Goal: Contribute content: Contribute content

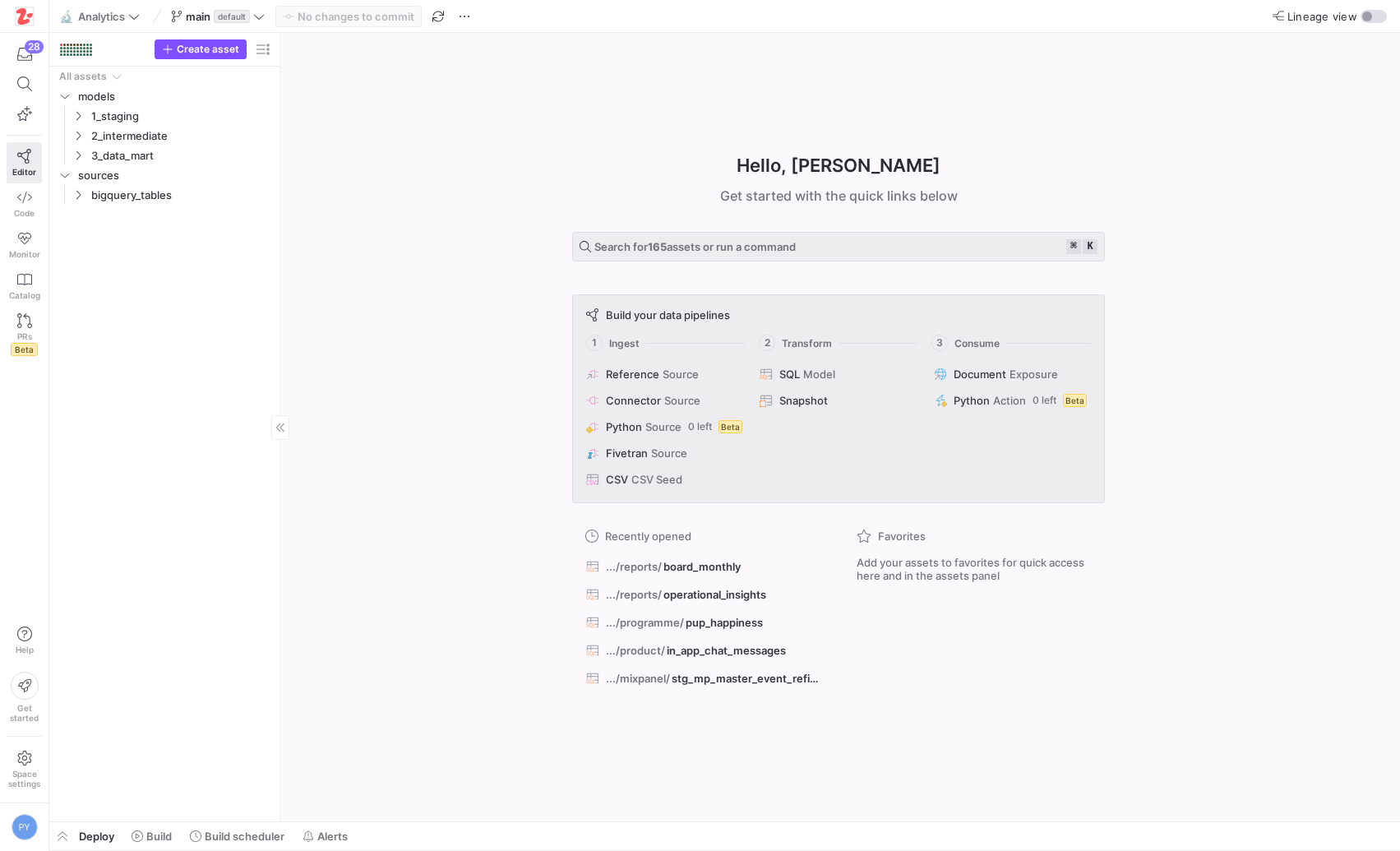
click at [78, 808] on div "All assets models 1_staging 2_intermediate 3_data_mart sources bigquery_tables" at bounding box center [164, 440] width 217 height 748
click at [64, 838] on span "button" at bounding box center [62, 836] width 26 height 28
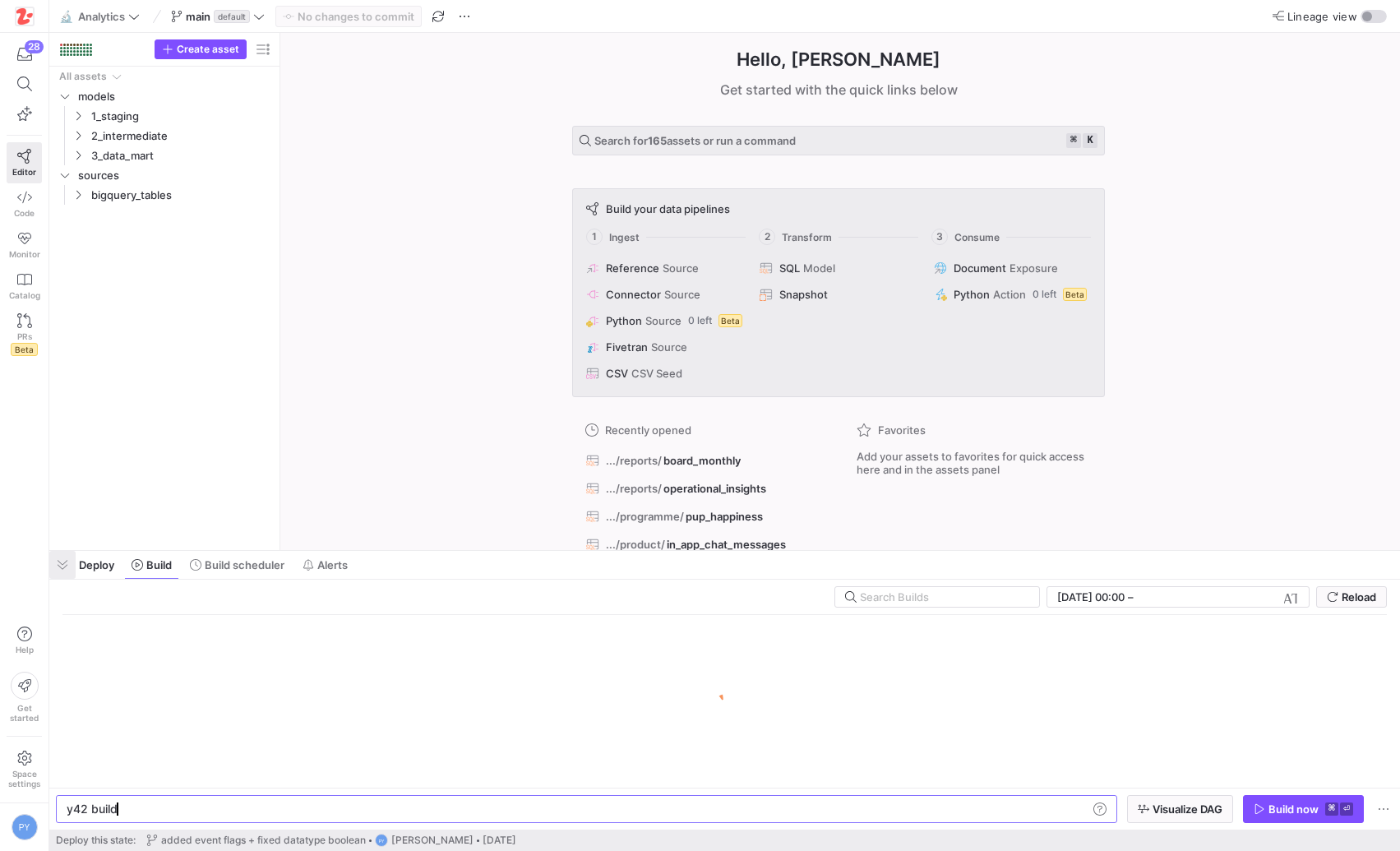
scroll to position [0, 49]
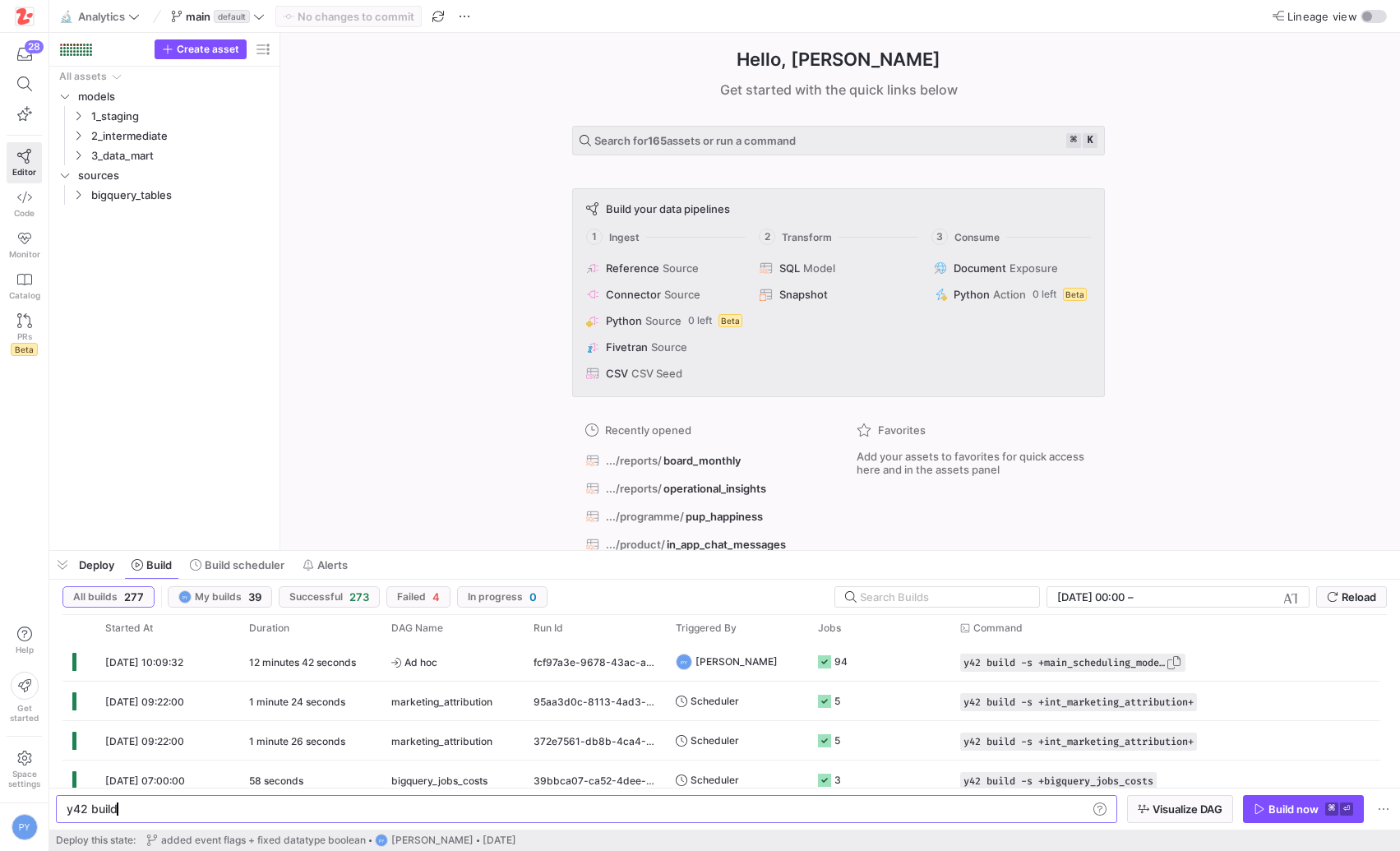
click at [1176, 662] on span "button" at bounding box center [1174, 663] width 16 height 16
click at [681, 812] on div "y42 build" at bounding box center [577, 809] width 1021 height 13
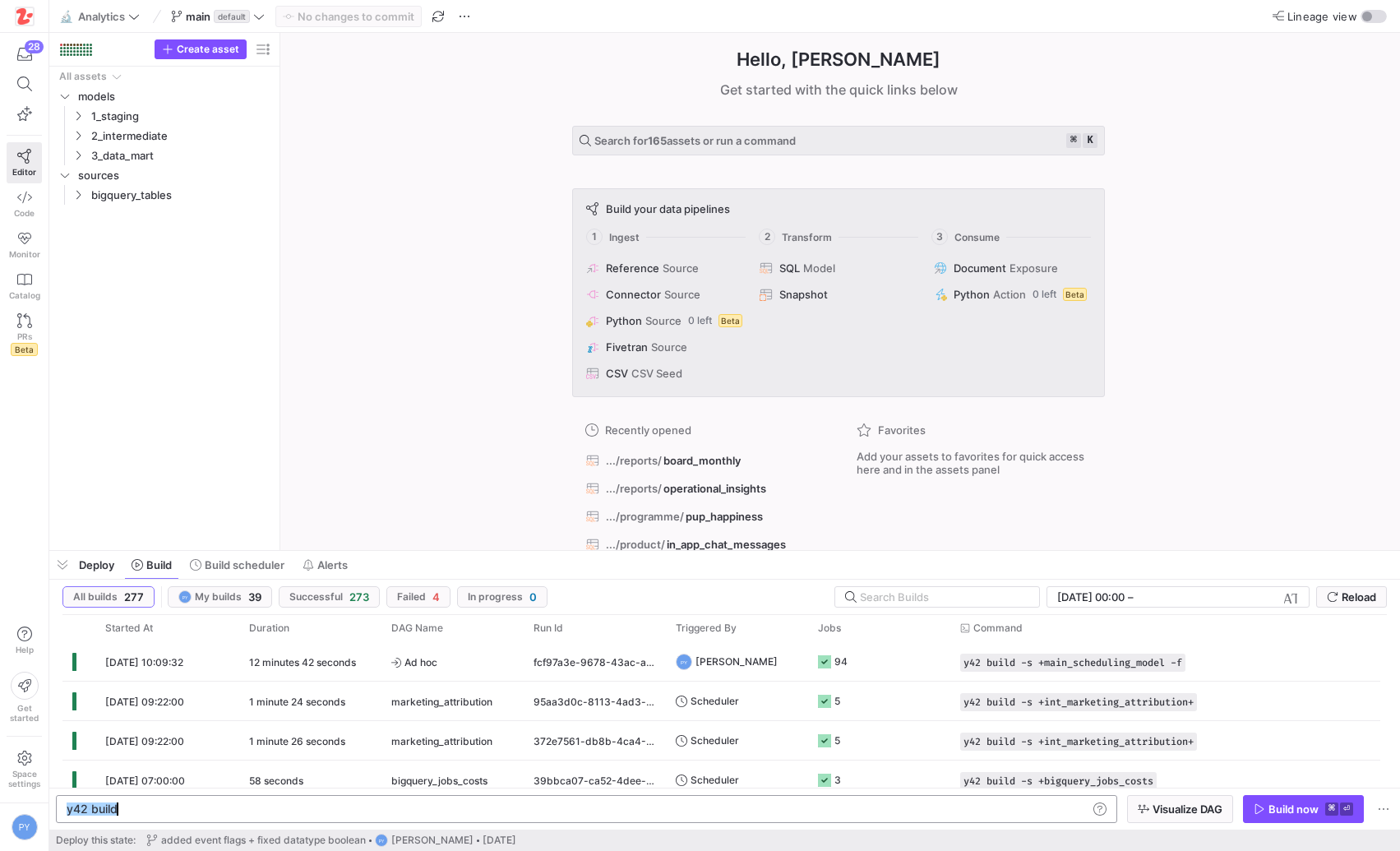
type textarea "y42 build -s +main_scheduling_model -f"
click at [1325, 820] on span "button" at bounding box center [1303, 809] width 119 height 26
click at [15, 206] on link "Code" at bounding box center [24, 203] width 35 height 41
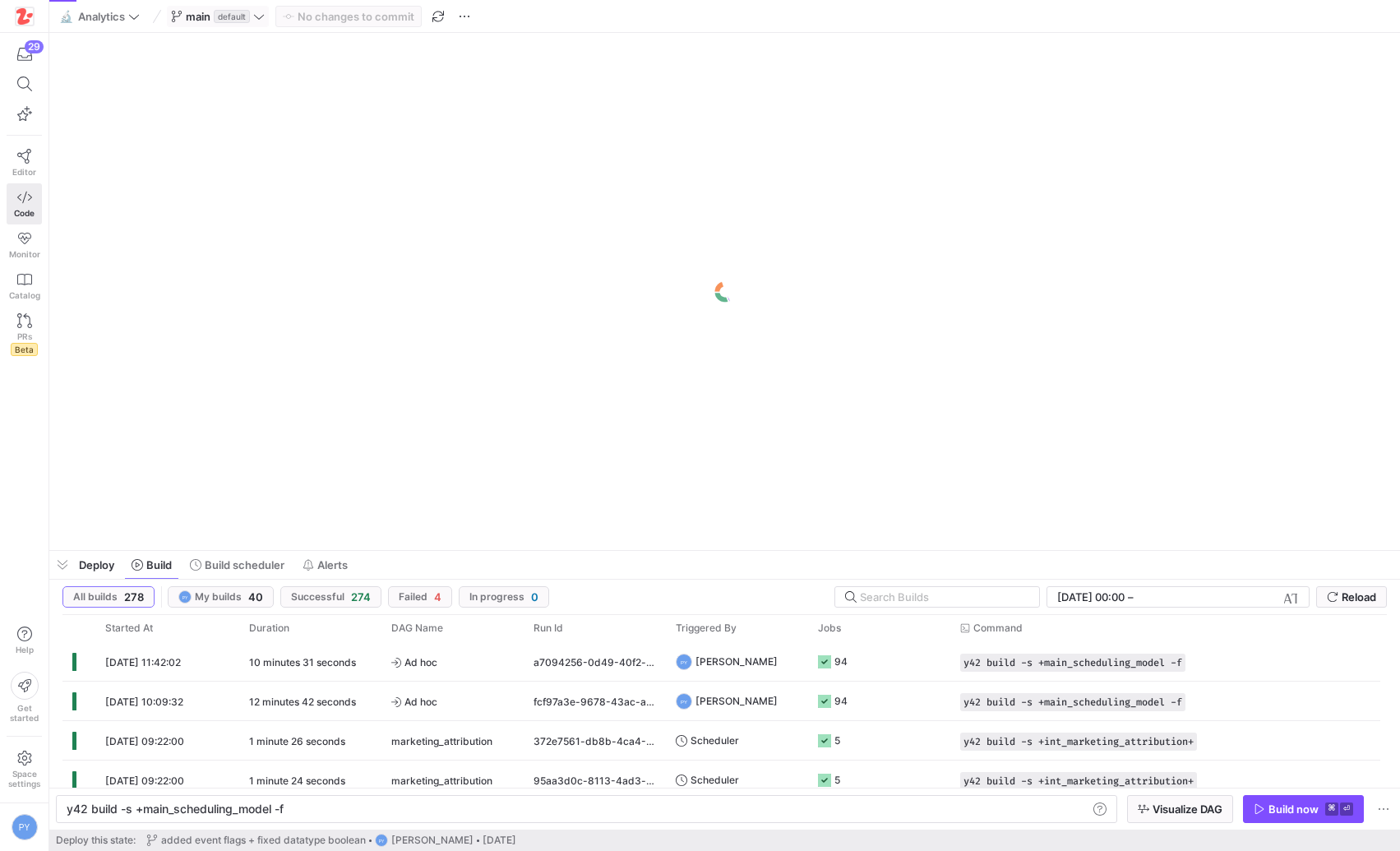
scroll to position [0, 275]
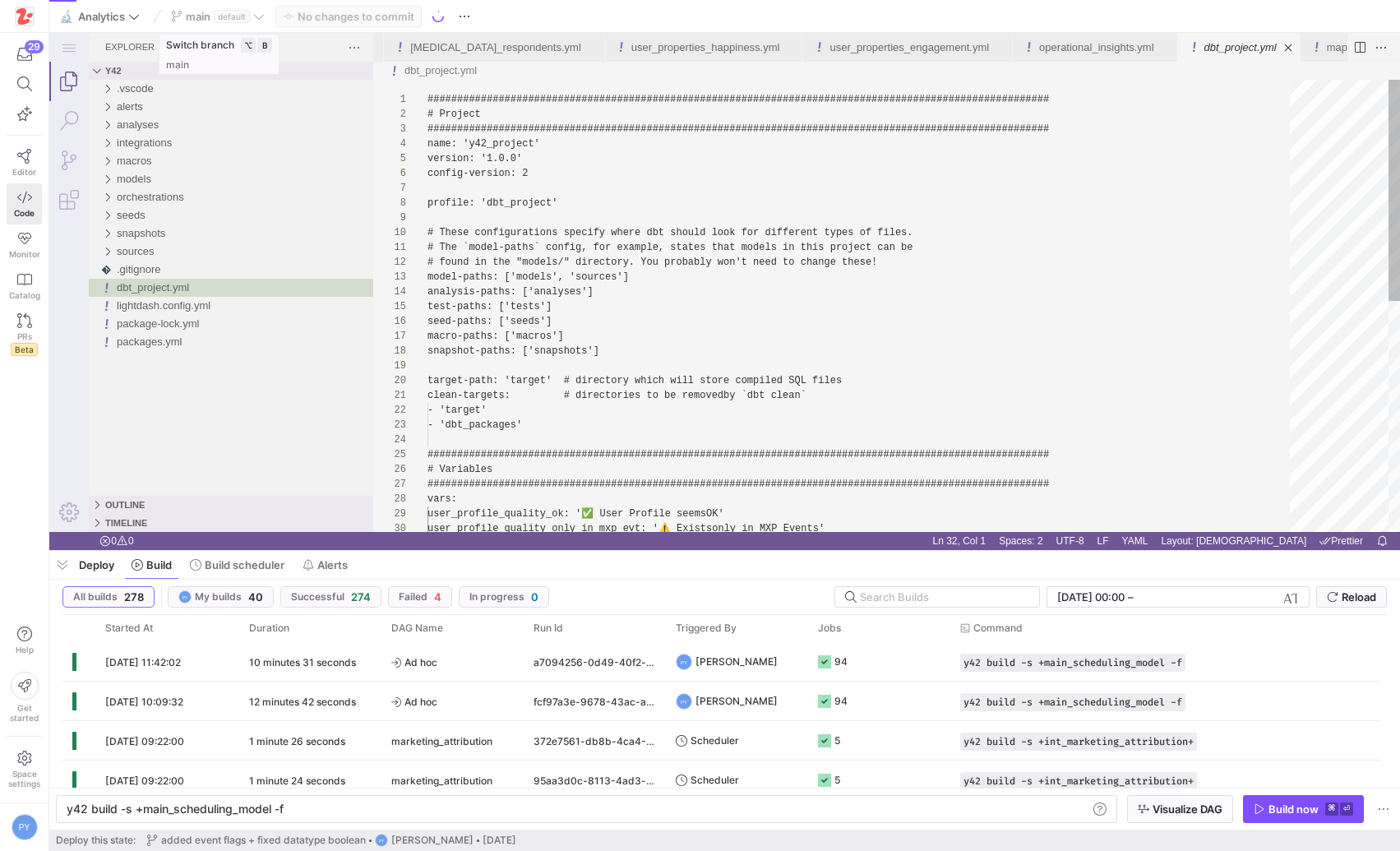
click at [258, 18] on div "main default" at bounding box center [218, 16] width 102 height 22
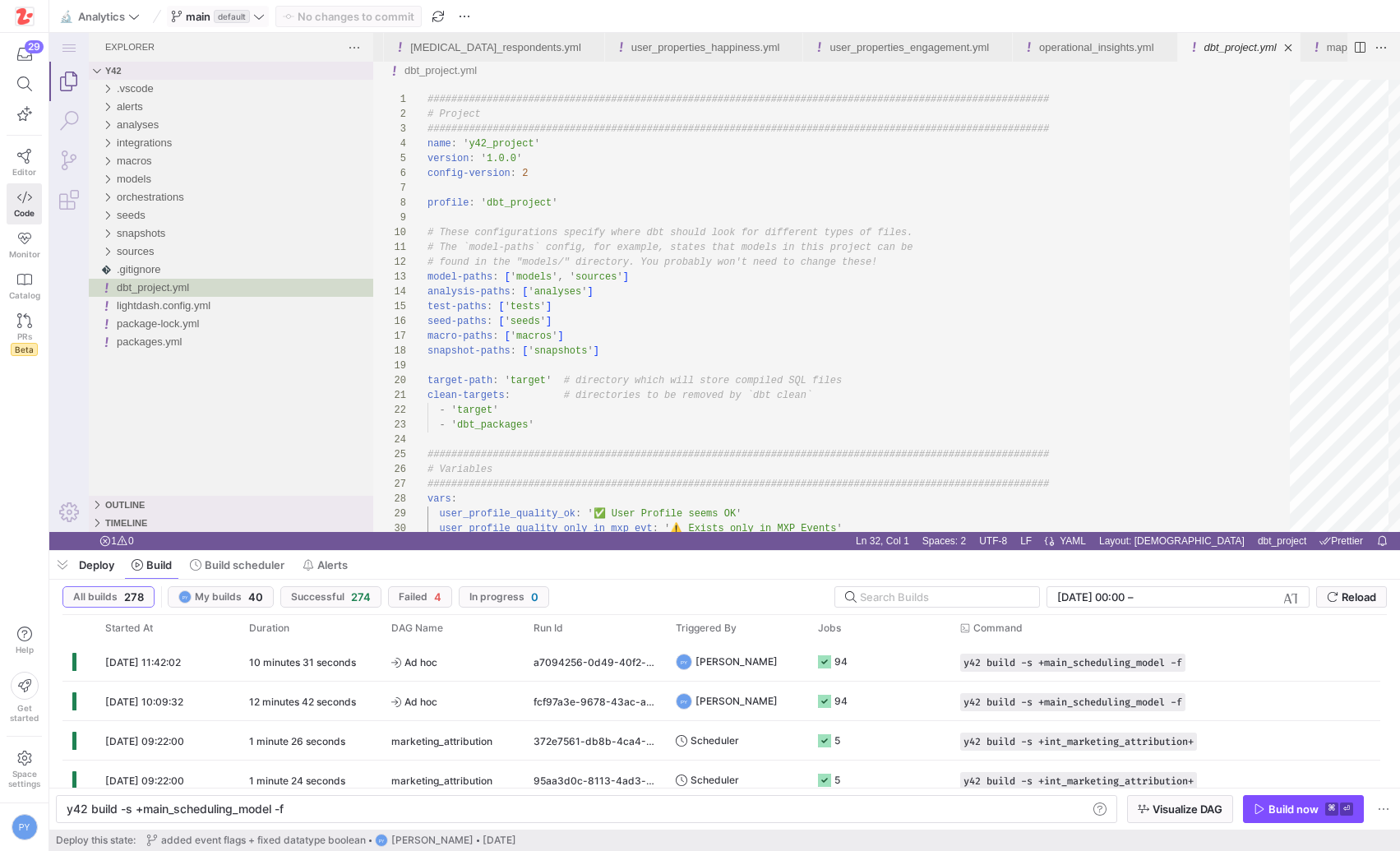
click at [261, 15] on icon at bounding box center [259, 16] width 12 height 12
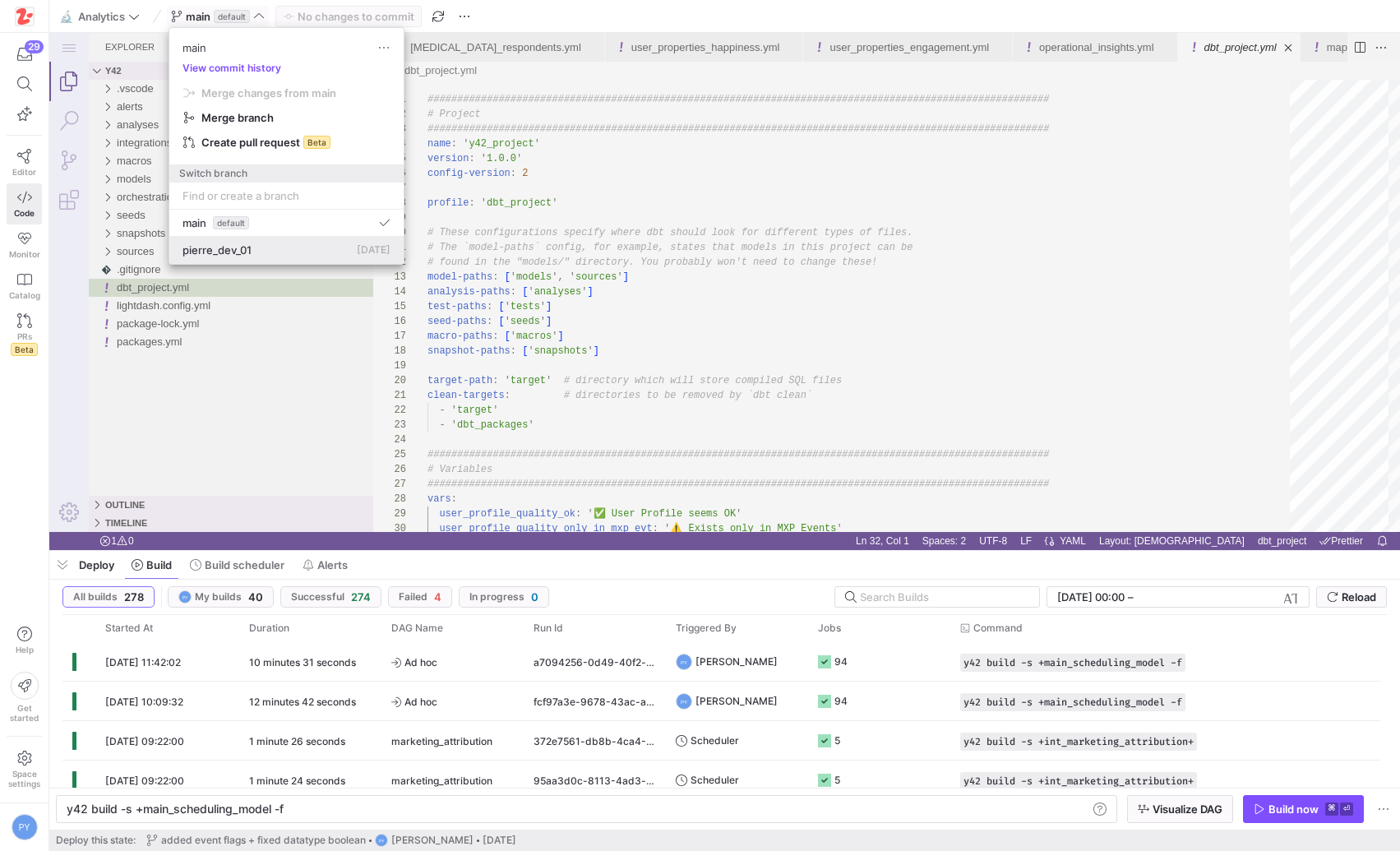
click at [222, 249] on span "pierre_dev_01" at bounding box center [217, 250] width 69 height 13
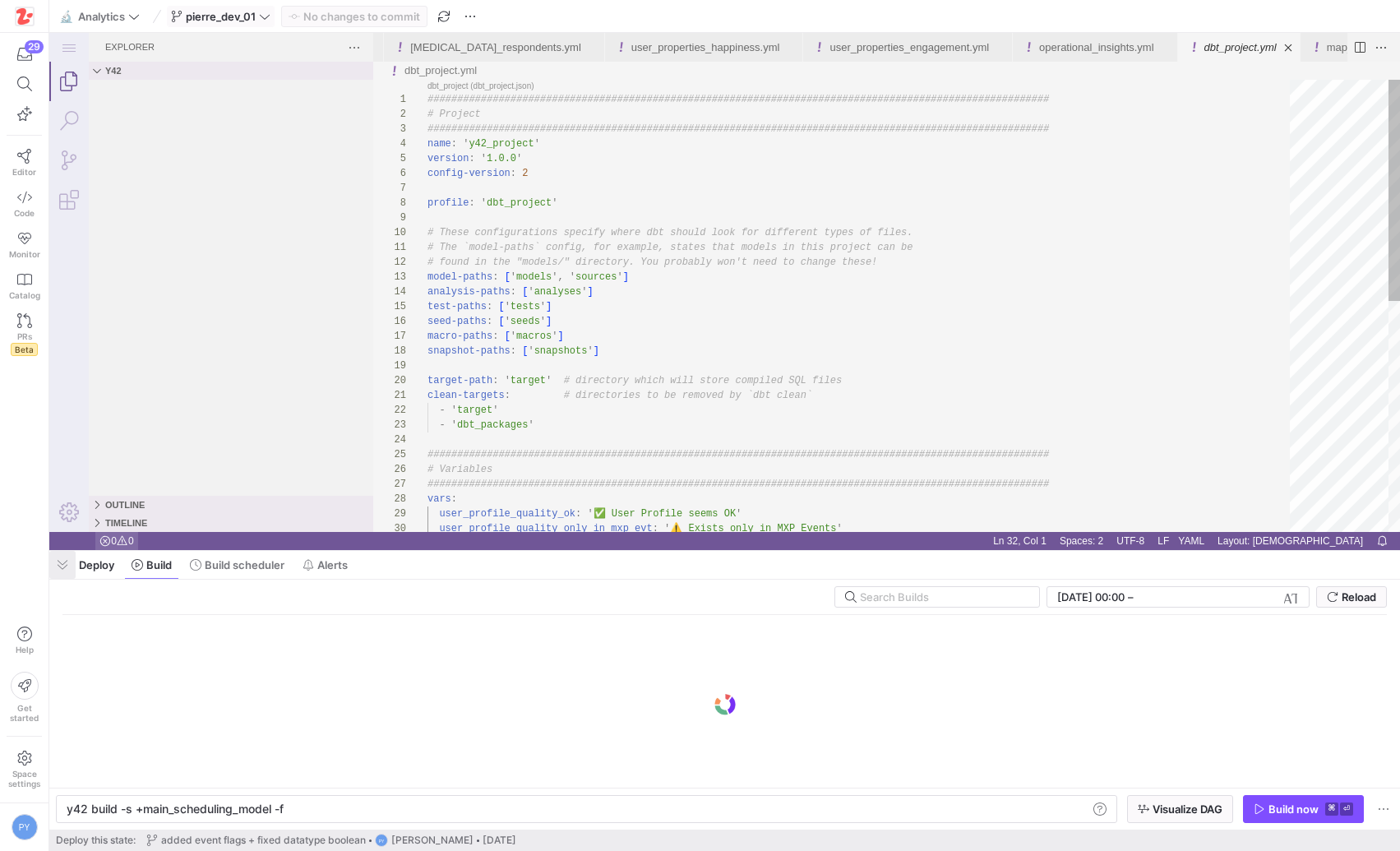
click at [990, 21] on span "button" at bounding box center [1047, 15] width 114 height 13
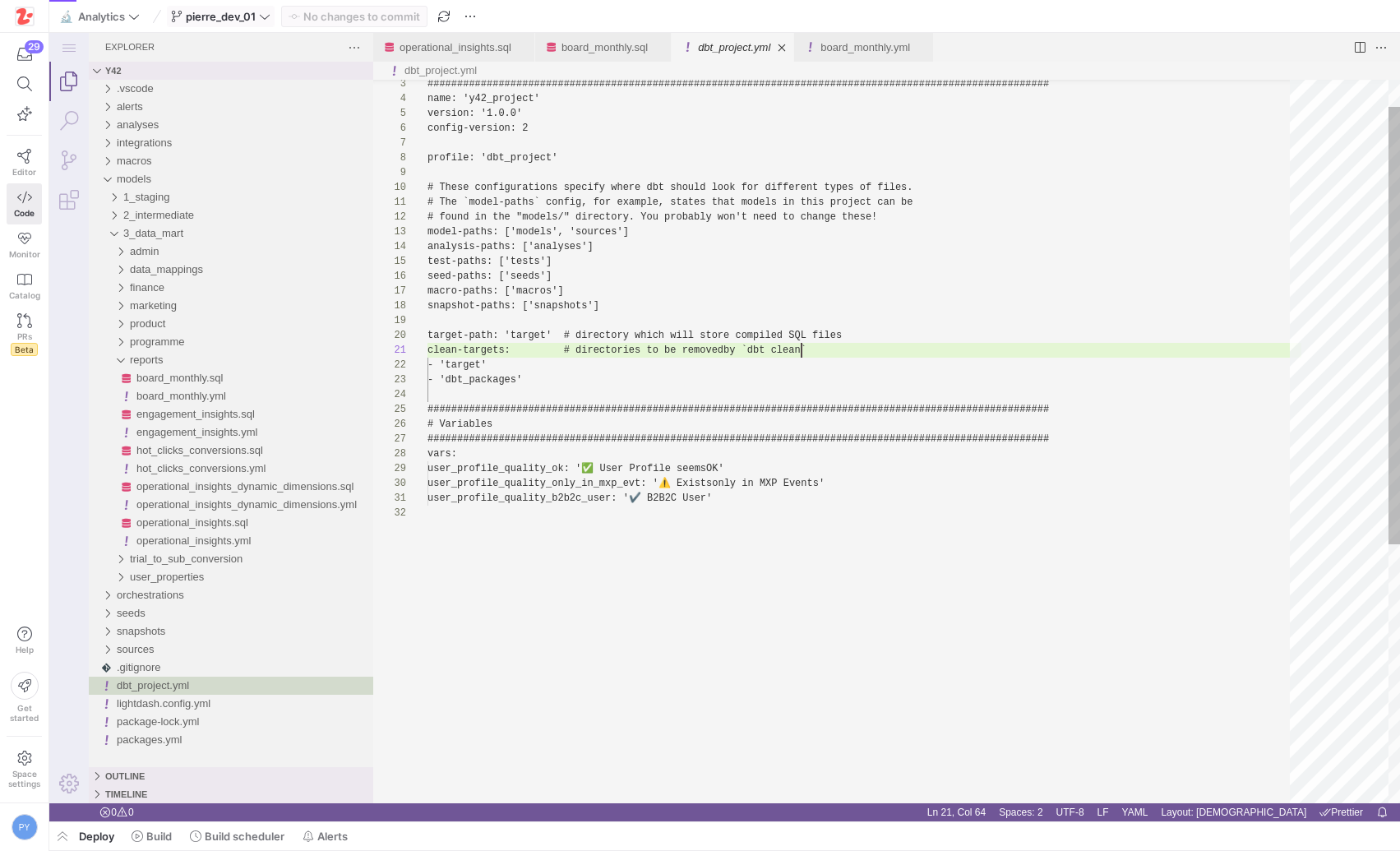
scroll to position [0, 374]
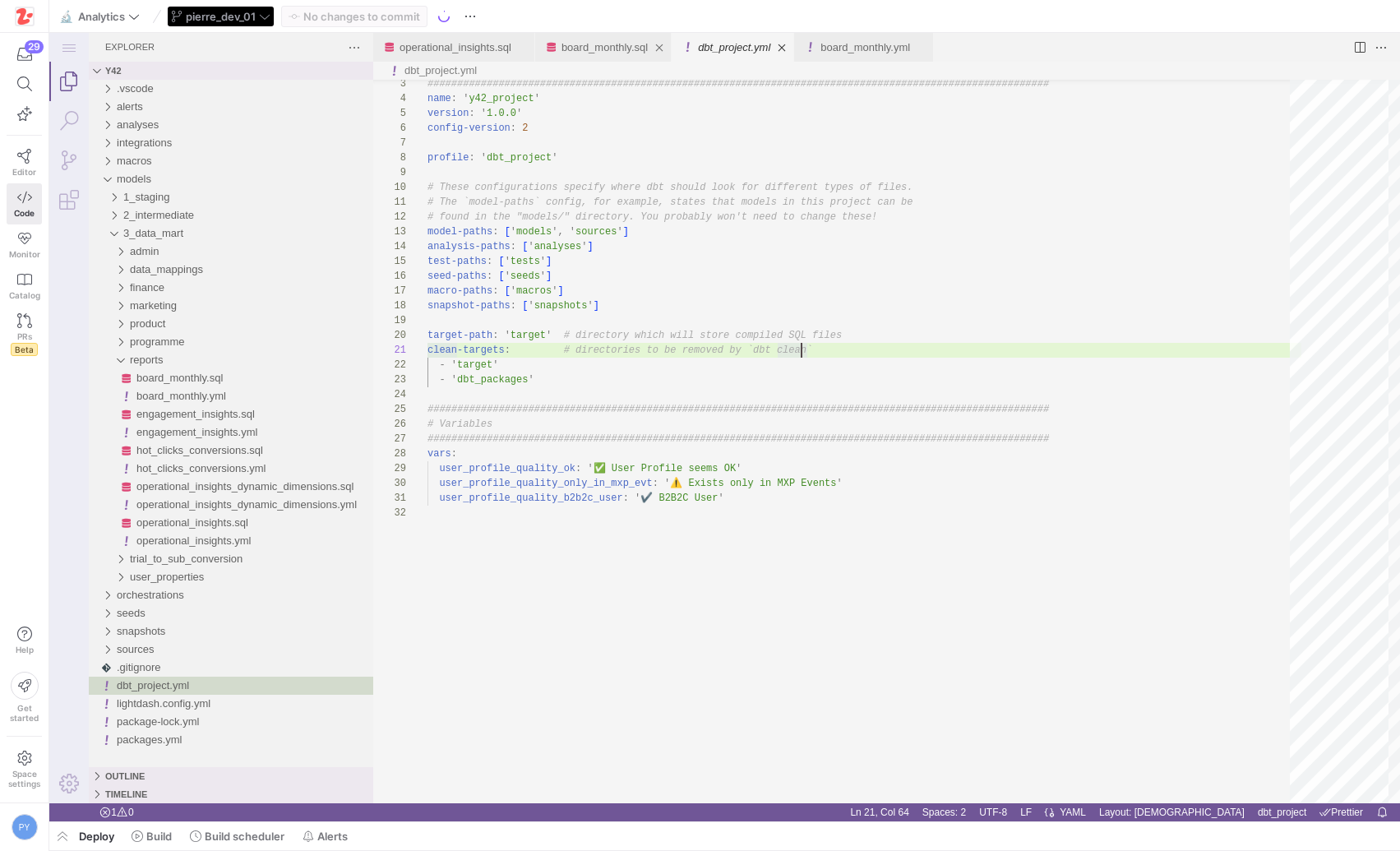
click at [616, 51] on link "board_monthly.sql" at bounding box center [605, 47] width 86 height 13
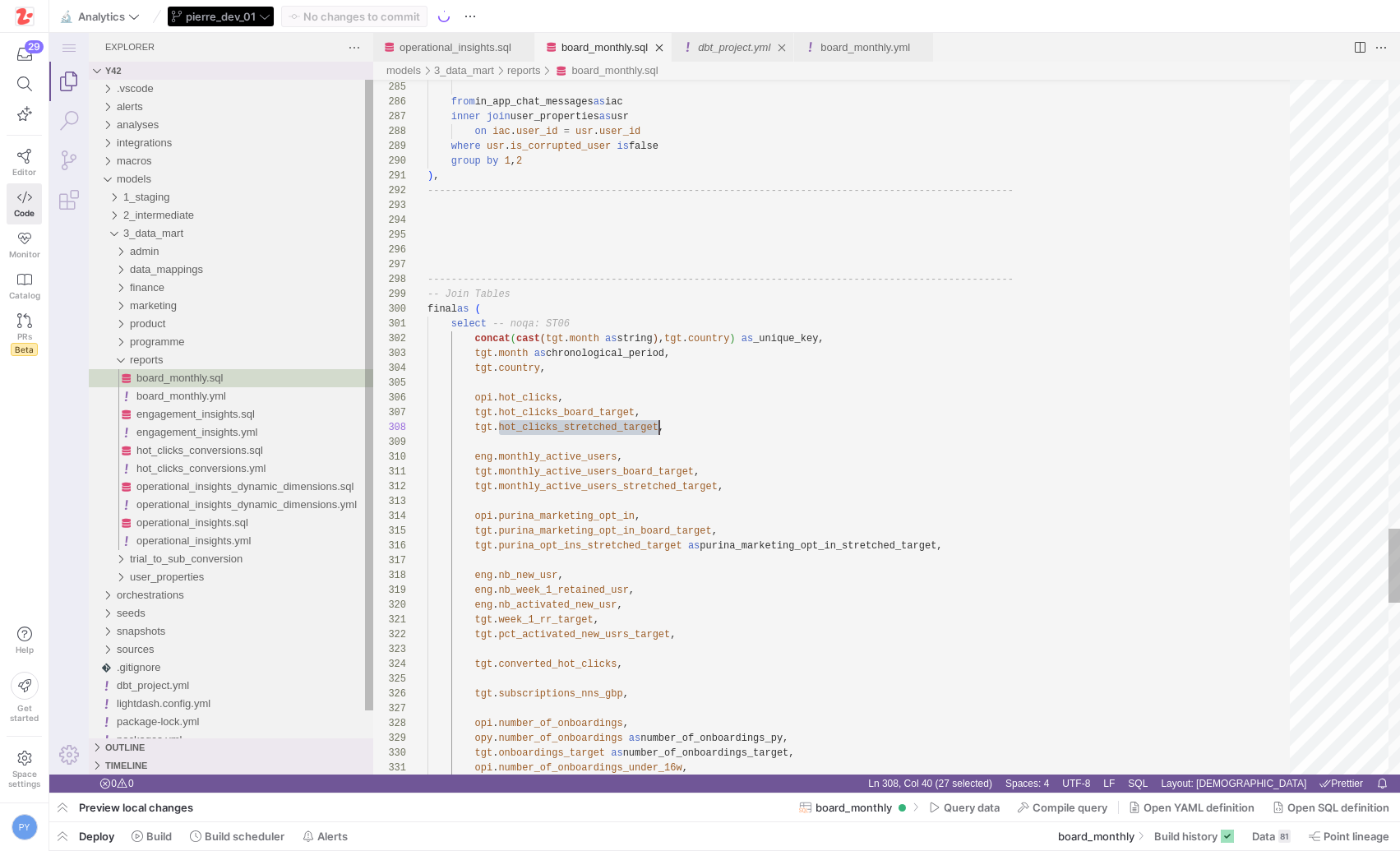
scroll to position [104, 232]
click at [790, 47] on link "Close (⌘W)" at bounding box center [782, 47] width 16 height 16
click at [518, 45] on ul "Tab actions" at bounding box center [522, 47] width 23 height 16
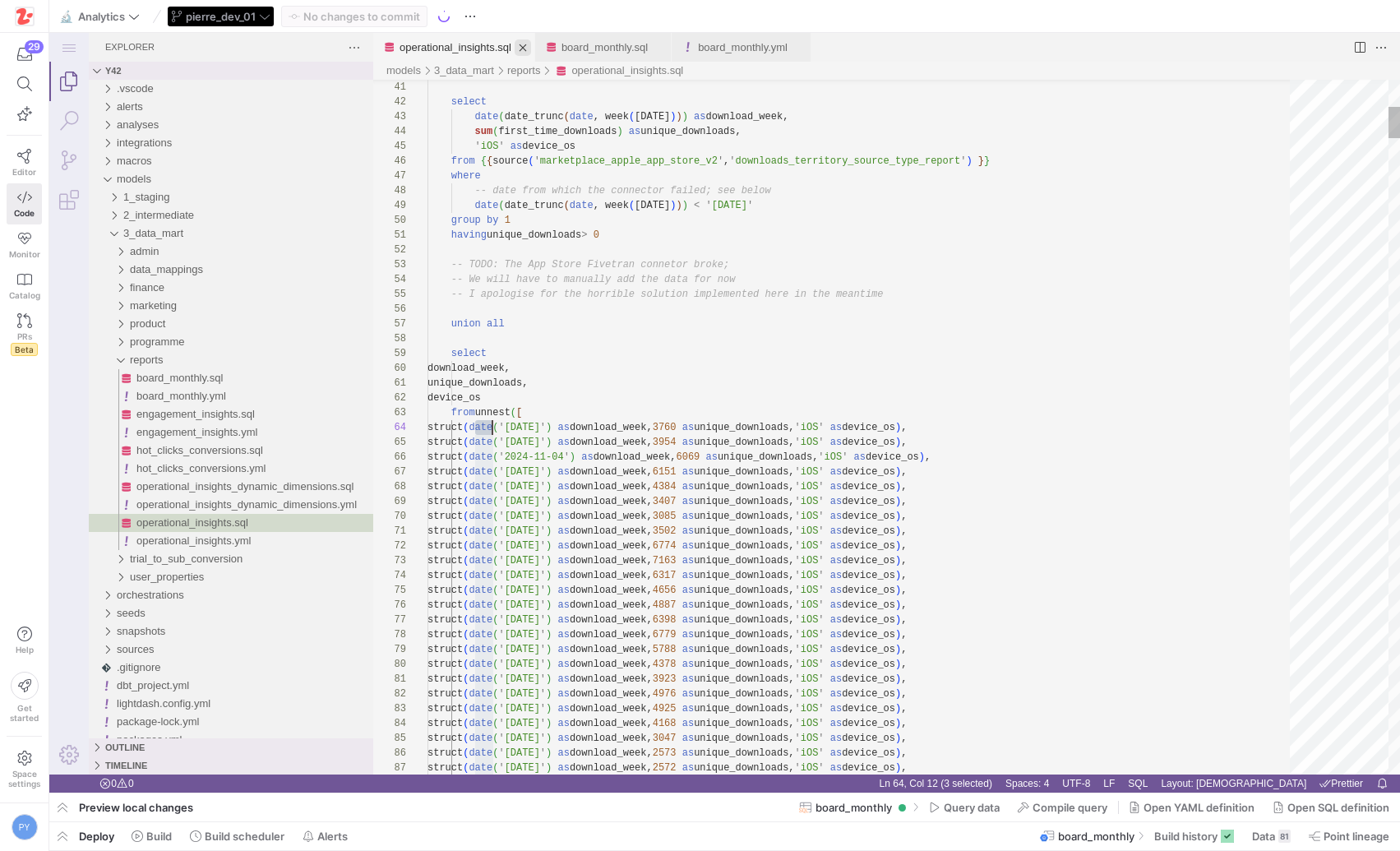
scroll to position [45, 65]
click at [525, 47] on link "Close (⌘W)" at bounding box center [523, 47] width 16 height 16
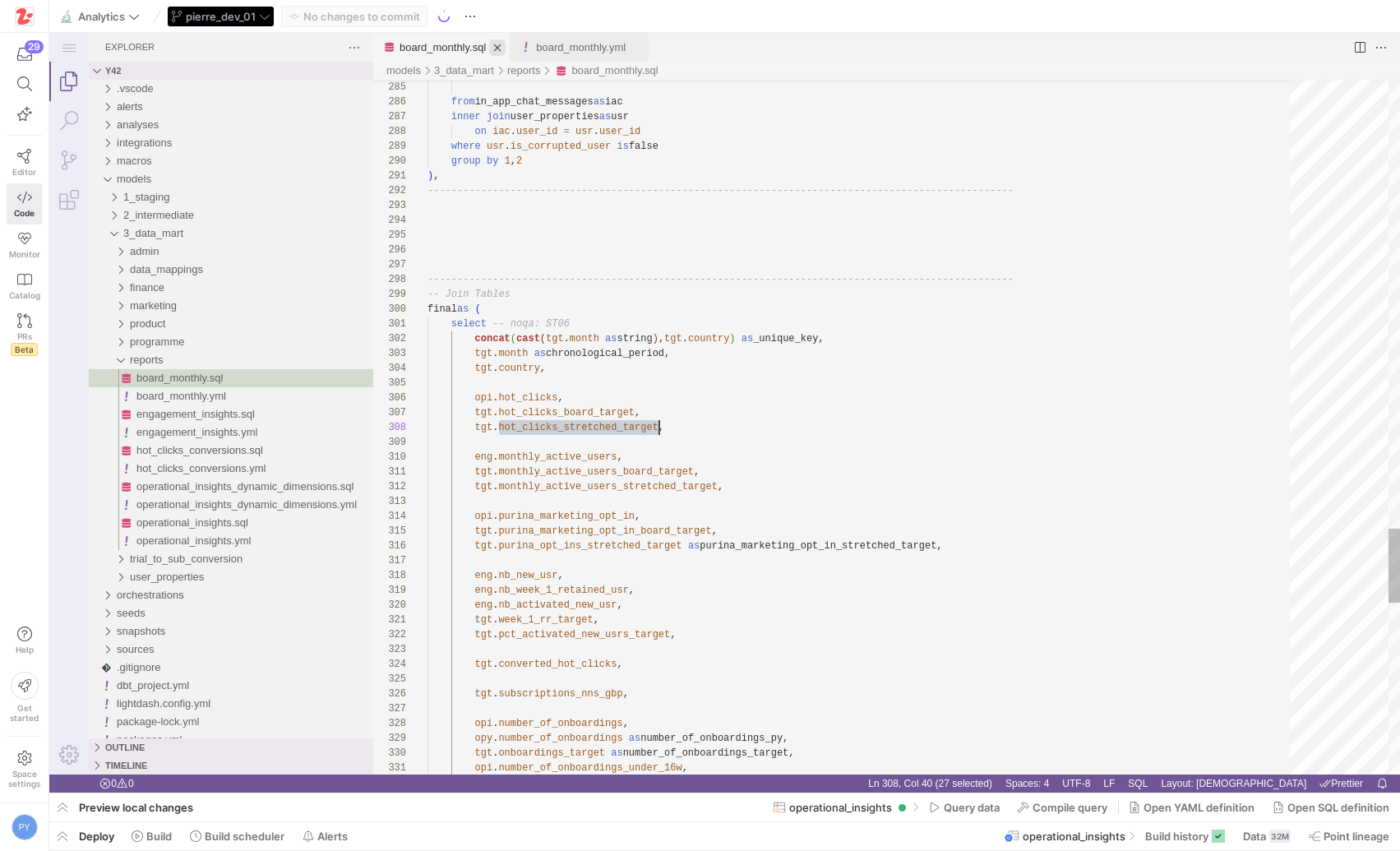
scroll to position [104, 232]
type textarea "), ----------------------------------------------------------------------------…"
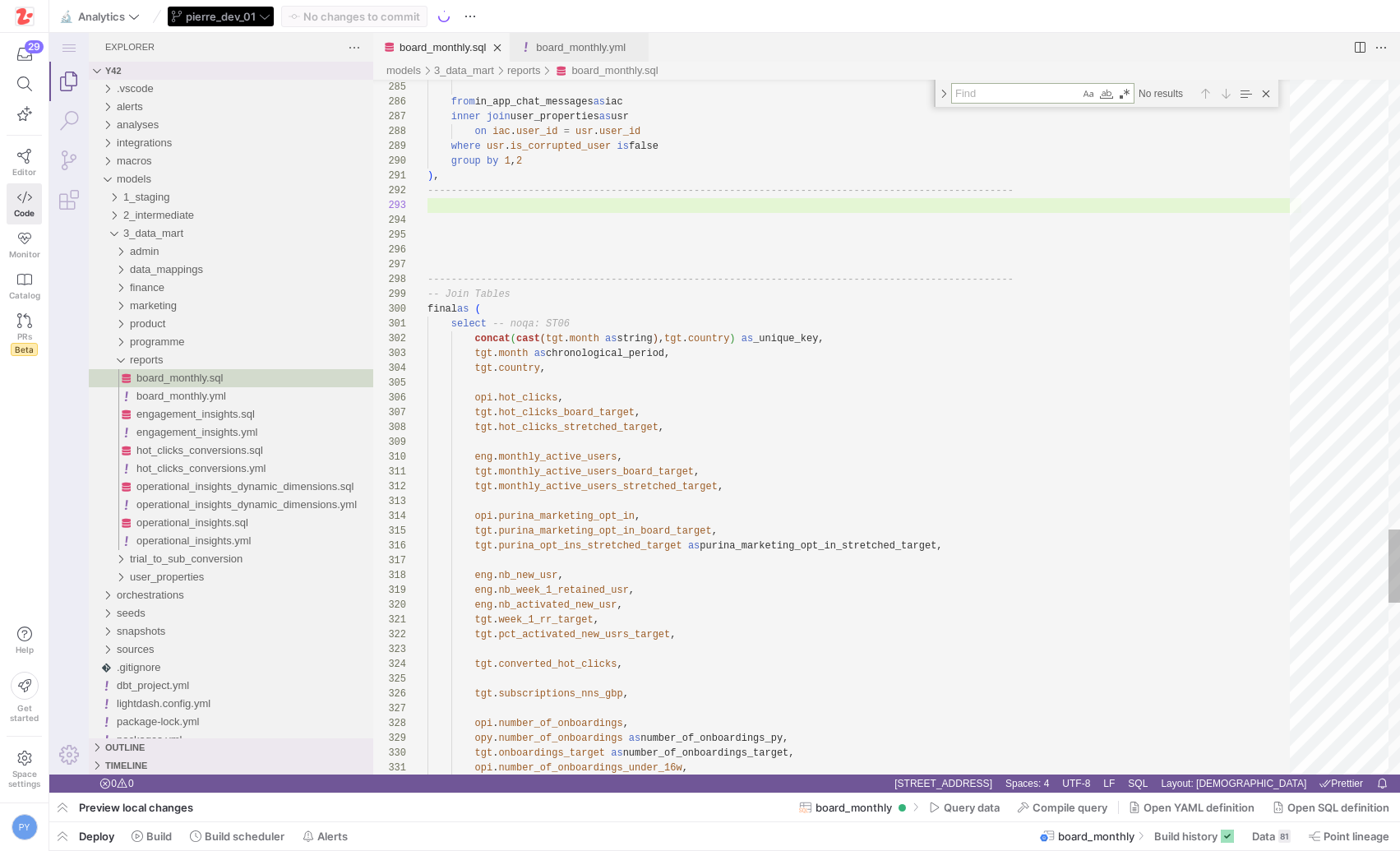
type textarea "a"
type textarea "and [DOMAIN_NAME] = [DOMAIN_NAME] left join engagement_monthly_metrics as eng o…"
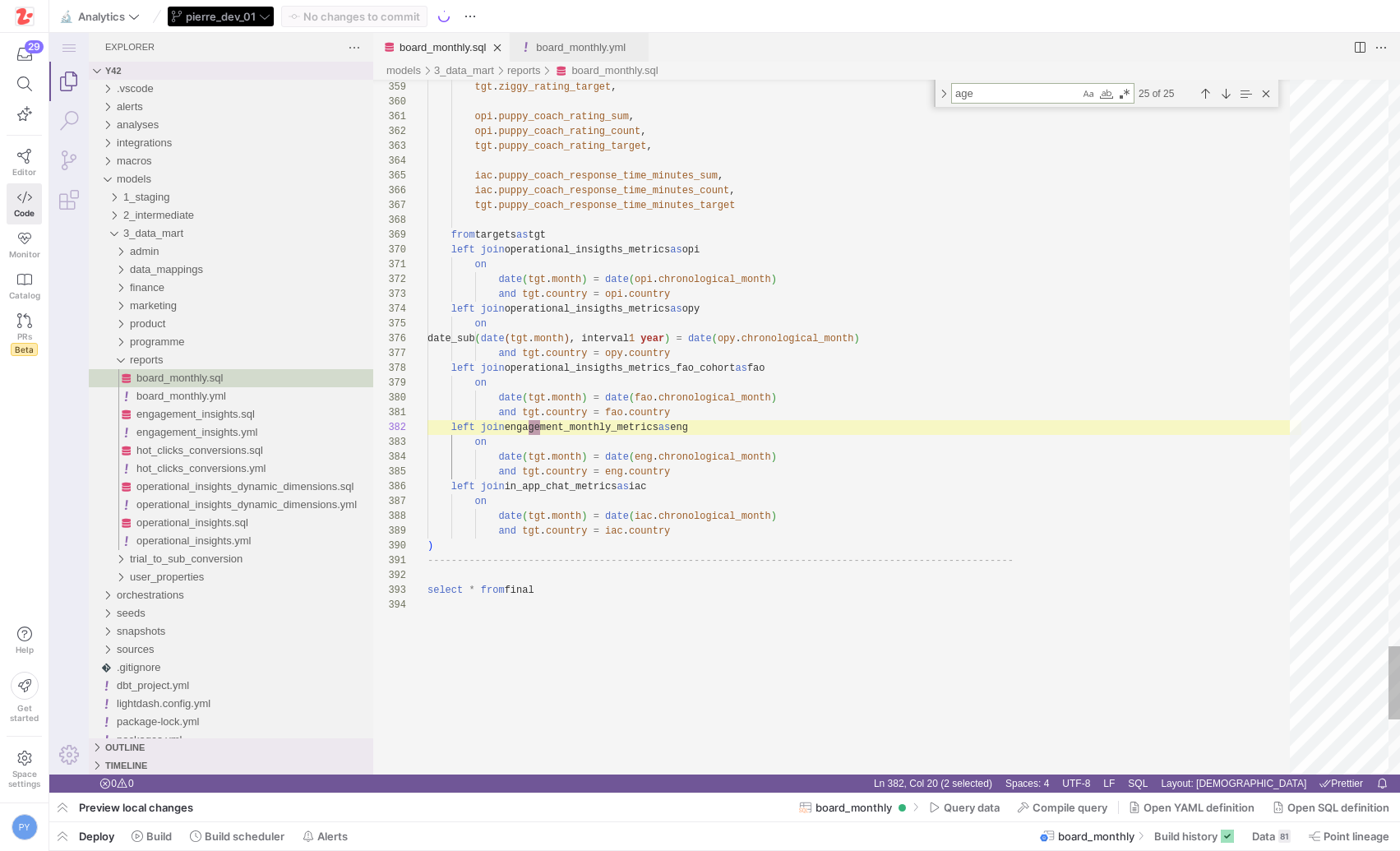
scroll to position [148, 119]
type textarea "age"
click at [1207, 97] on div "Previous Match (⇧Enter)" at bounding box center [1206, 94] width 18 height 18
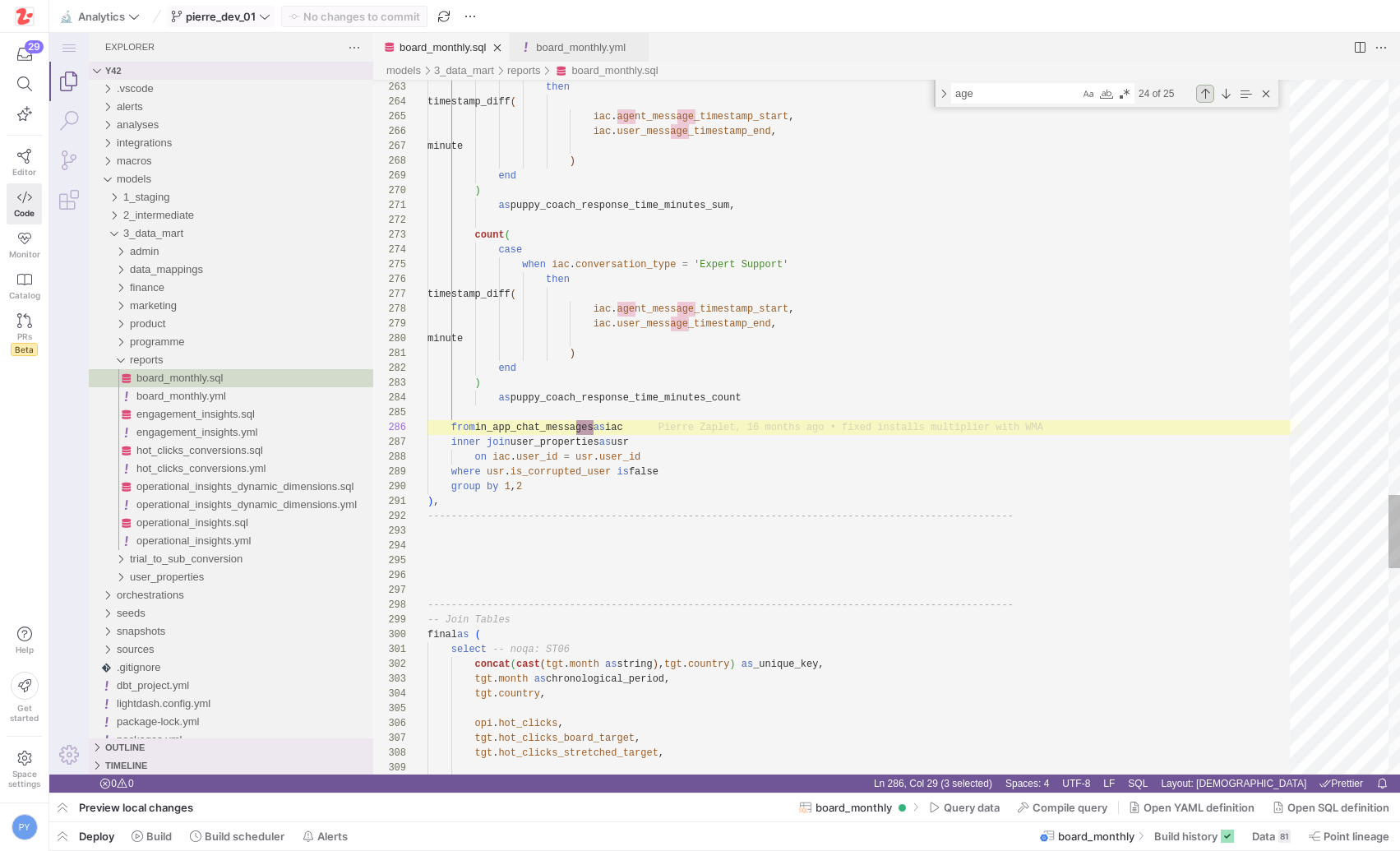
click at [1207, 97] on div "Previous Match (⇧Enter)" at bounding box center [1206, 94] width 18 height 18
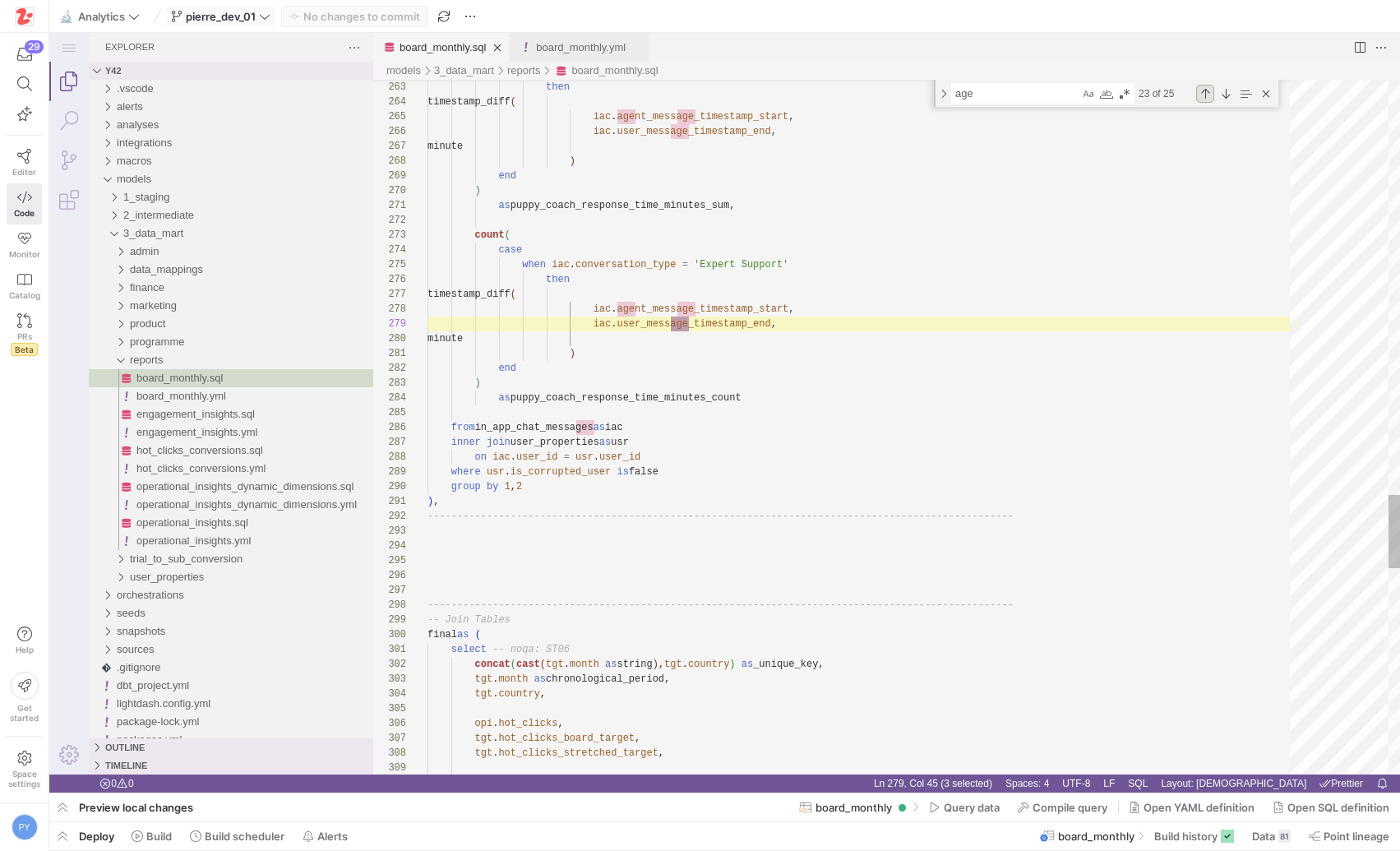
click at [1207, 97] on div "Previous Match (⇧Enter)" at bounding box center [1206, 94] width 18 height 18
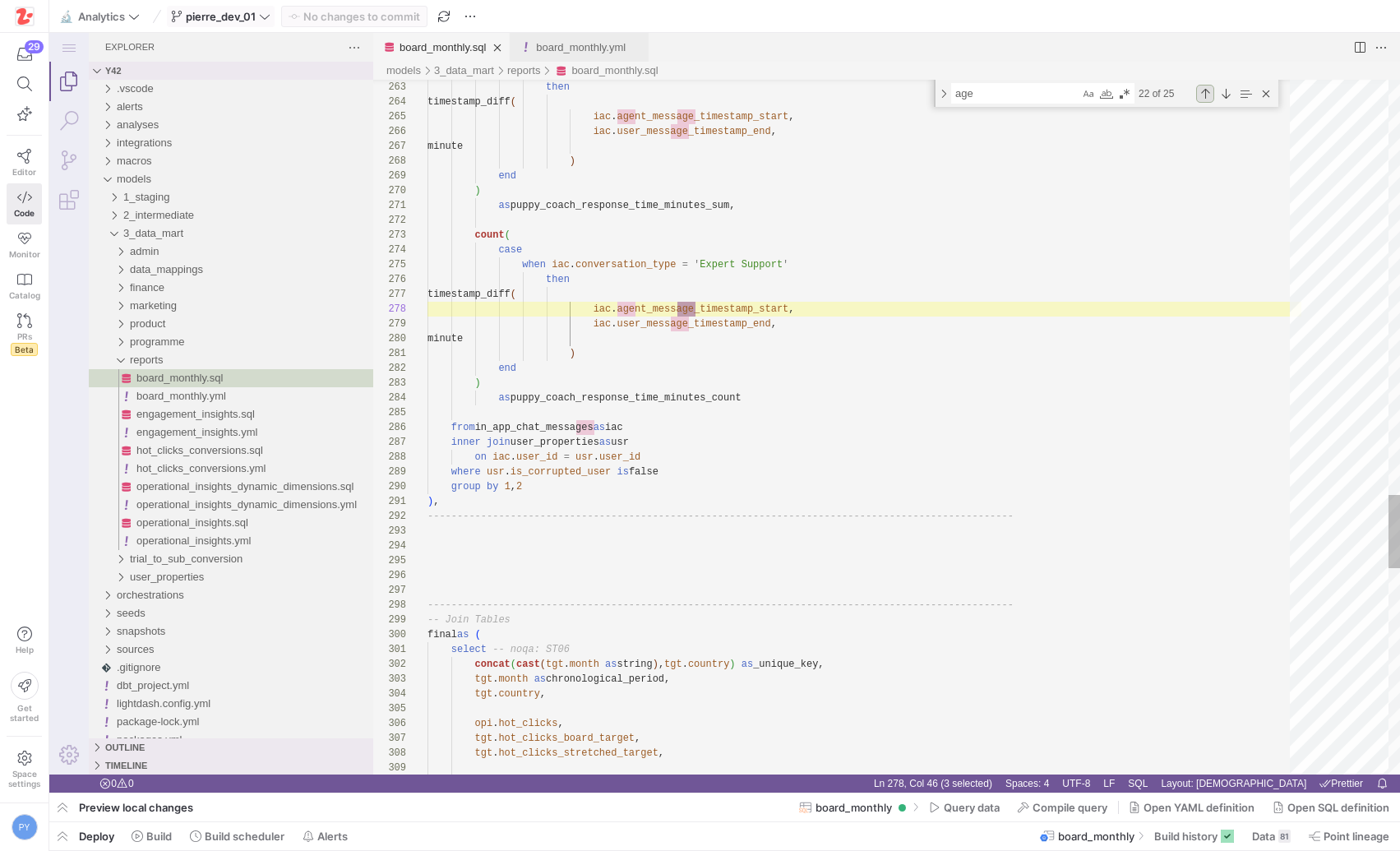
click at [1207, 97] on div "Previous Match (⇧Enter)" at bounding box center [1206, 94] width 18 height 18
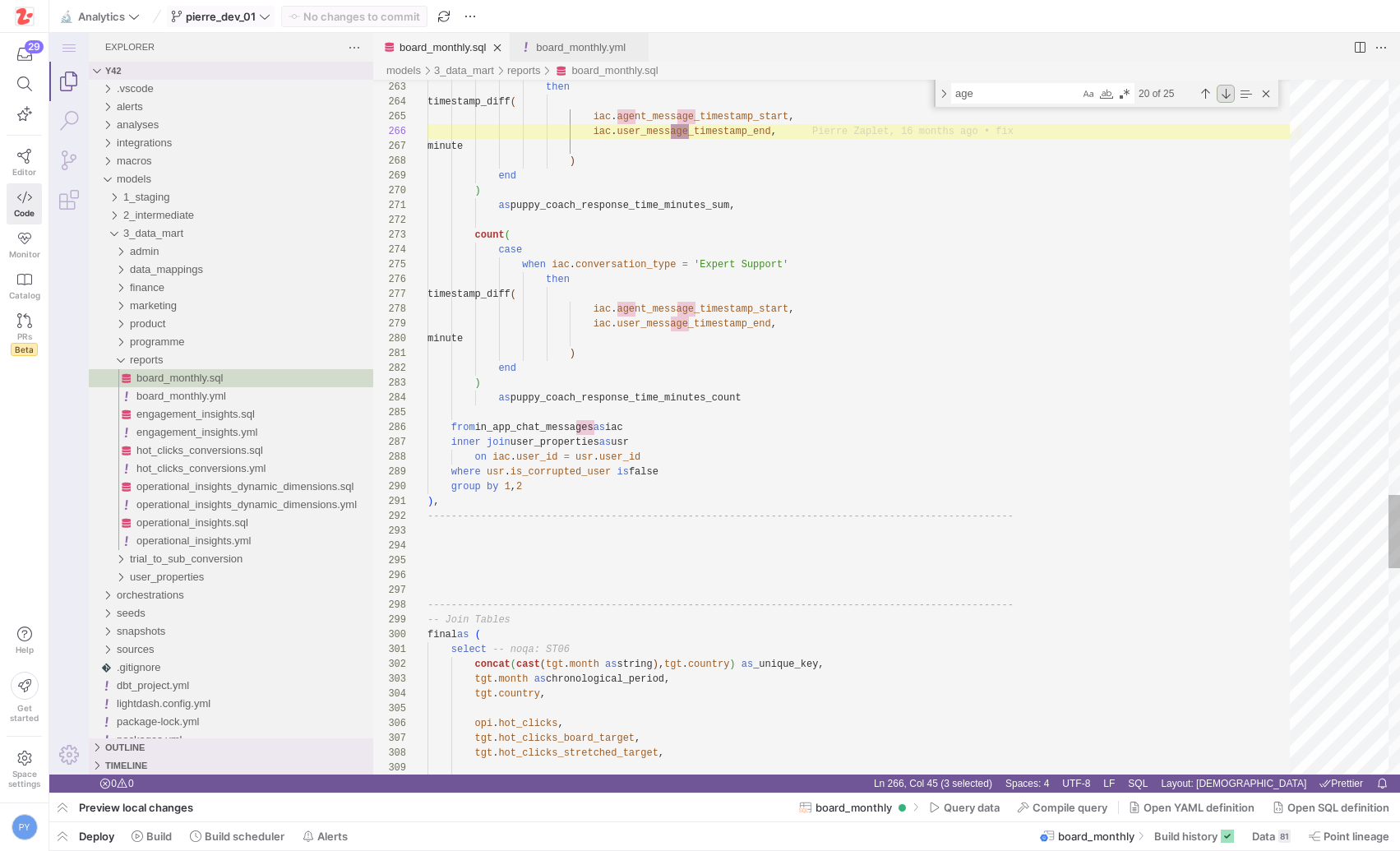
click at [1225, 95] on div "Next Match (Enter)" at bounding box center [1226, 94] width 18 height 18
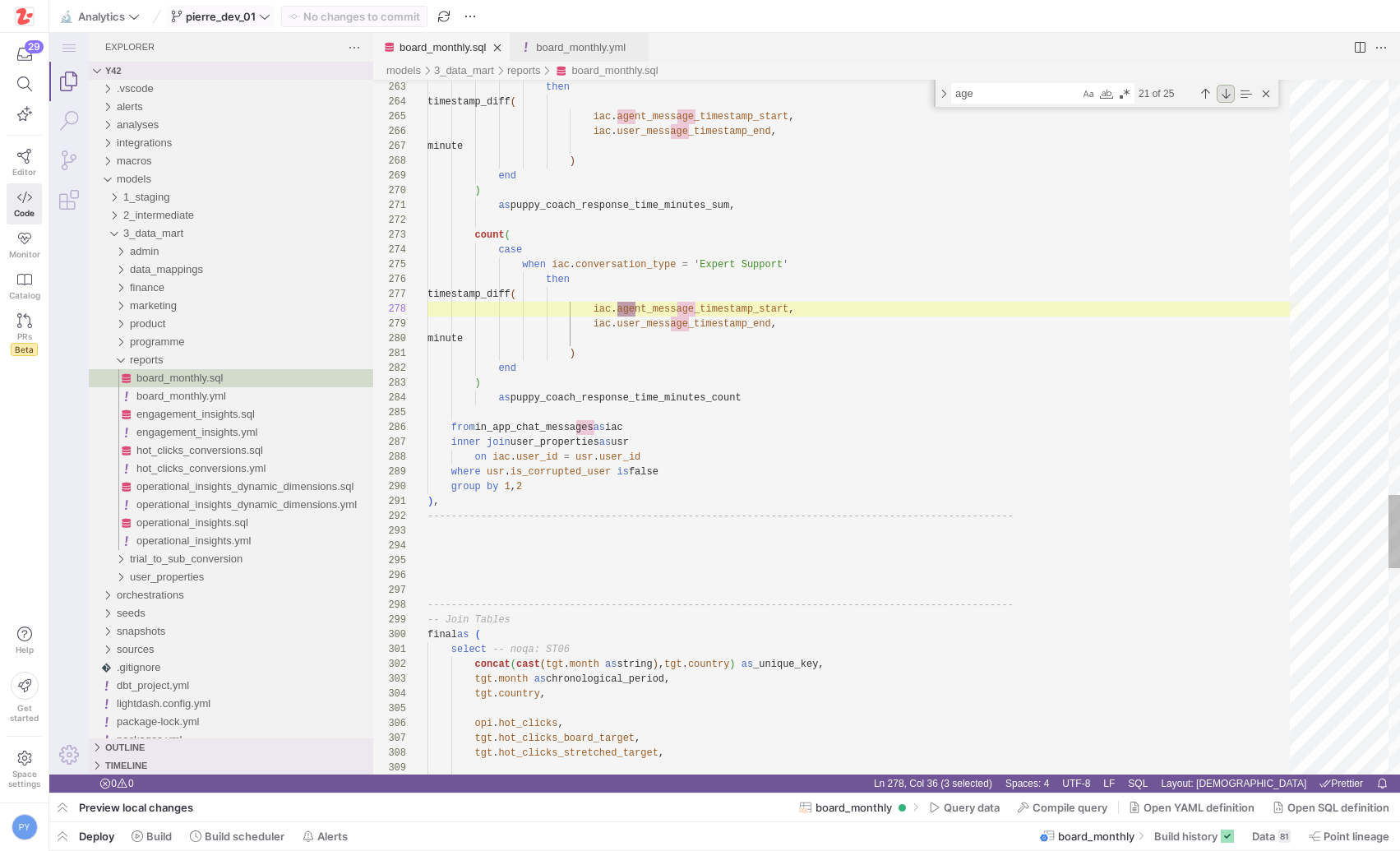
click at [1225, 95] on div "Next Match (Enter)" at bounding box center [1226, 94] width 18 height 18
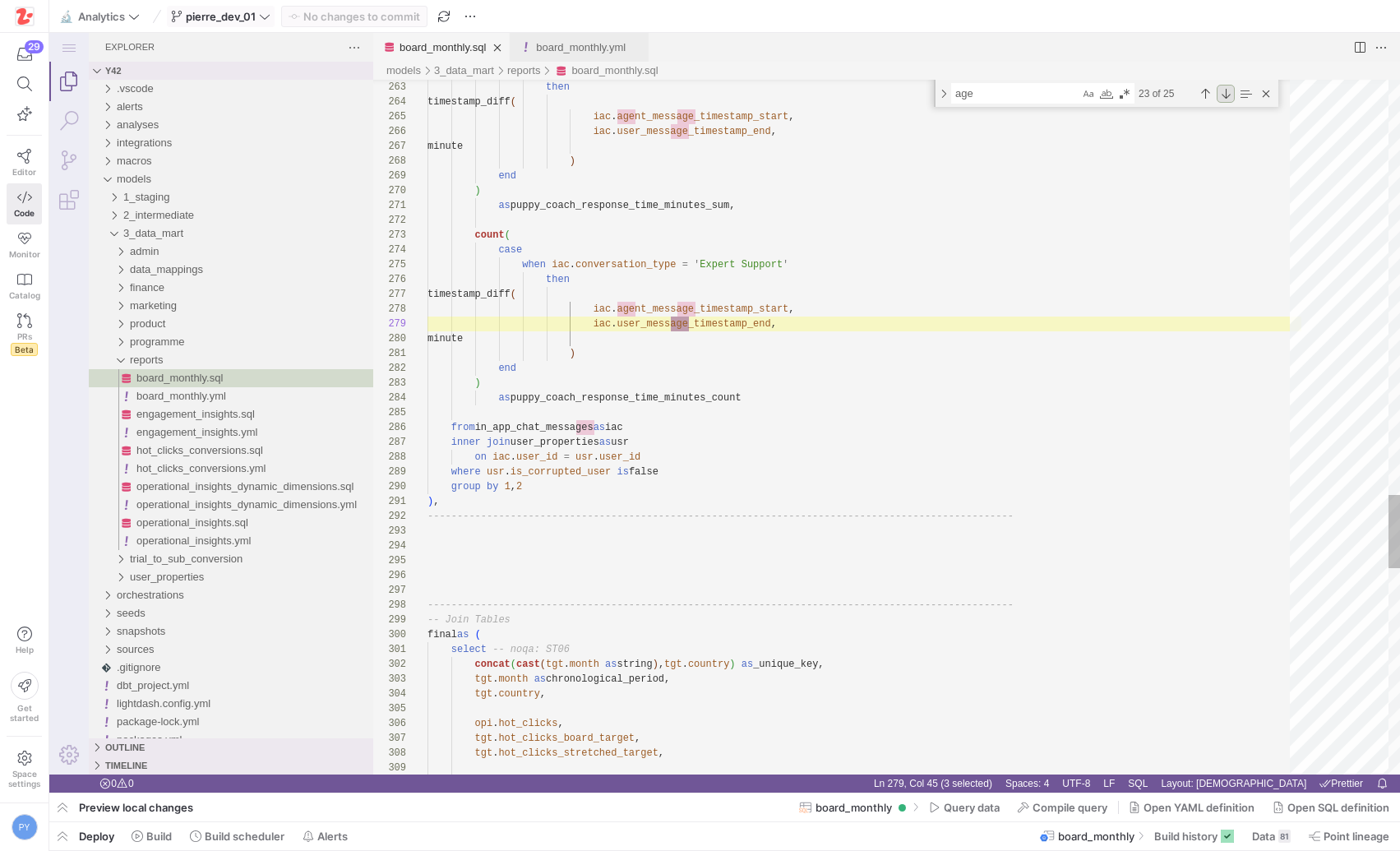
click at [1225, 95] on div "Next Match (Enter)" at bounding box center [1226, 94] width 18 height 18
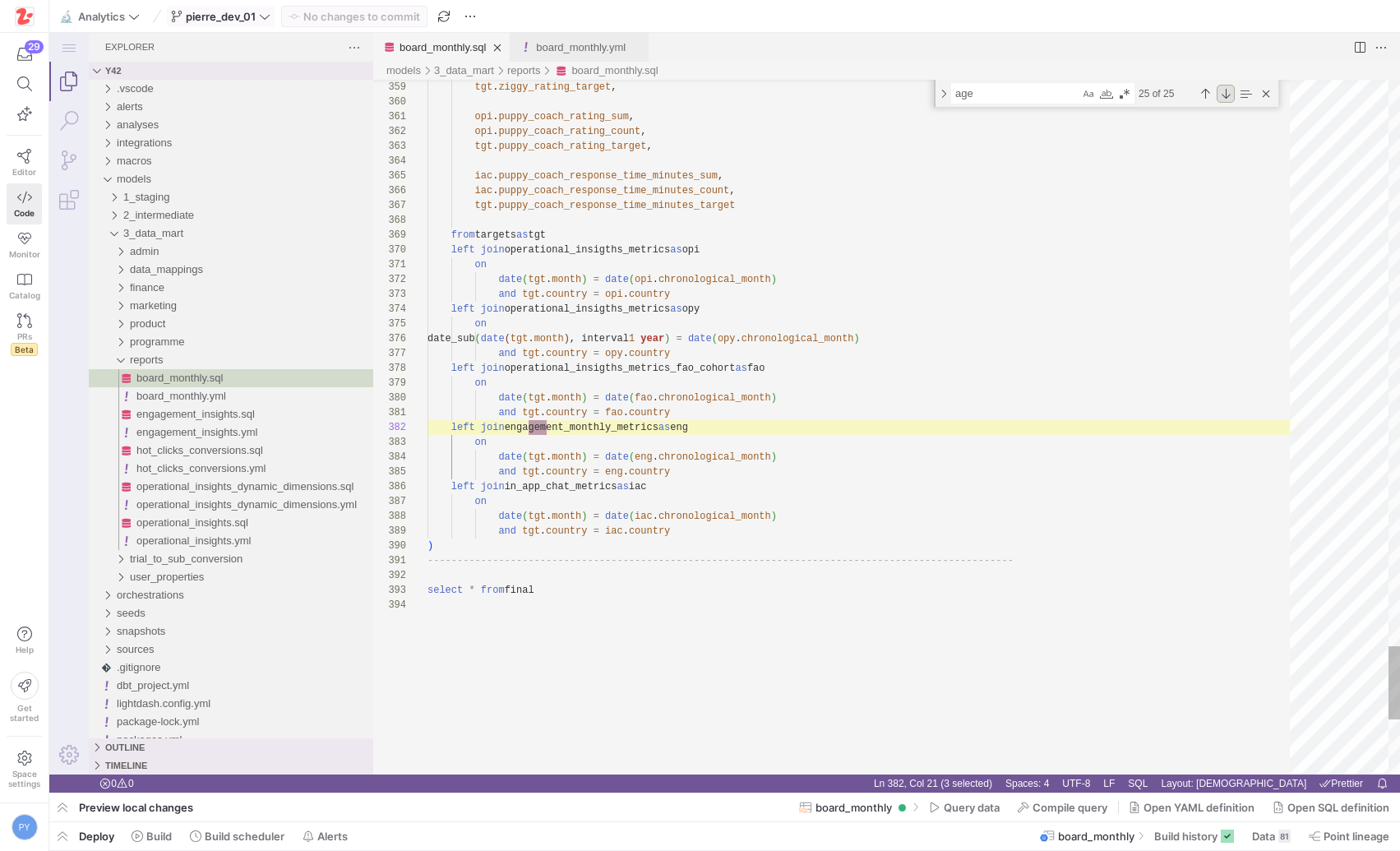
click at [1225, 95] on div "Next Match (Enter)" at bounding box center [1226, 94] width 18 height 18
type textarea "operational_insigths as ( select * from {{ ref('operational_insights') }} ), en…"
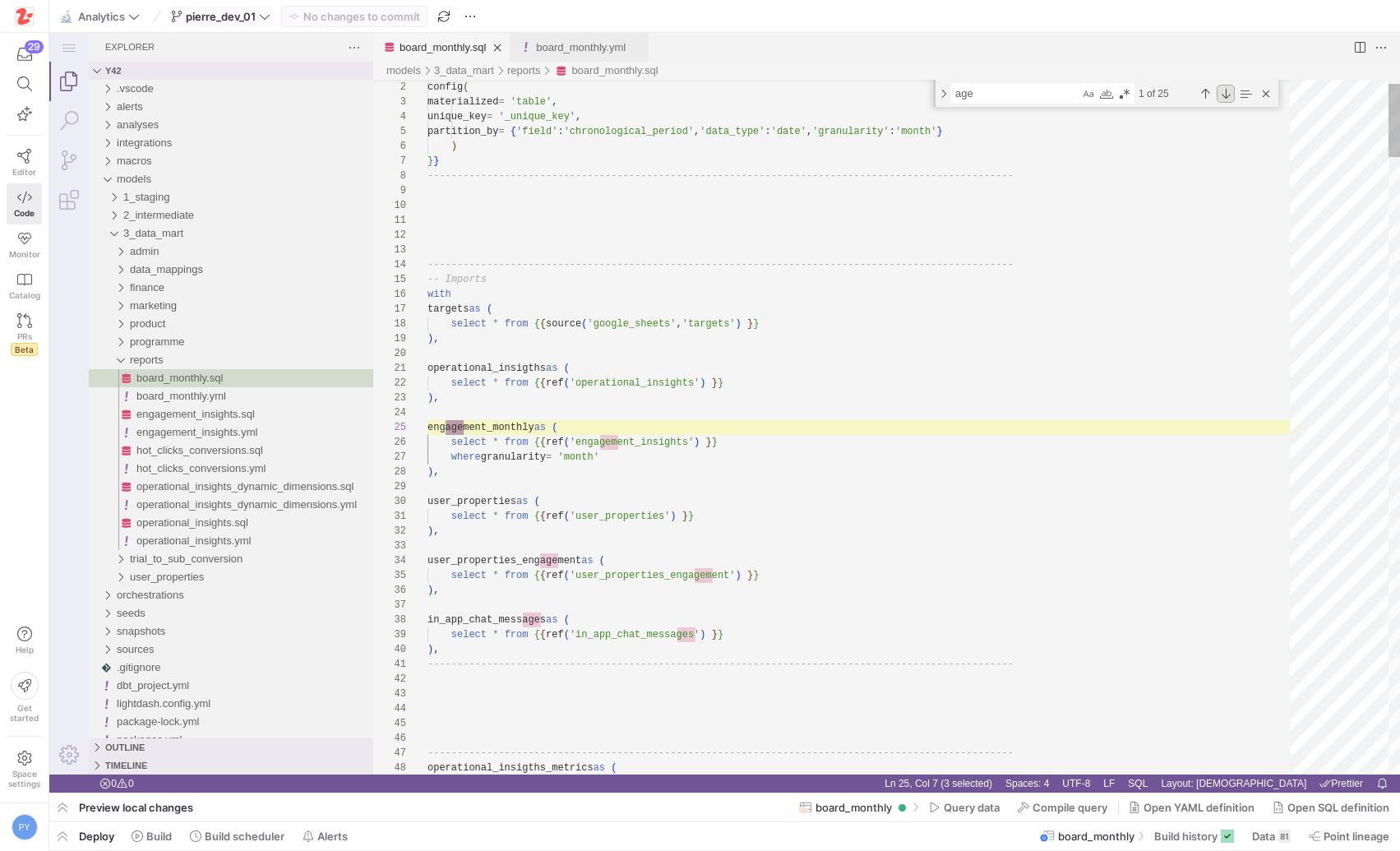
scroll to position [148, 35]
